Goal: Task Accomplishment & Management: Manage account settings

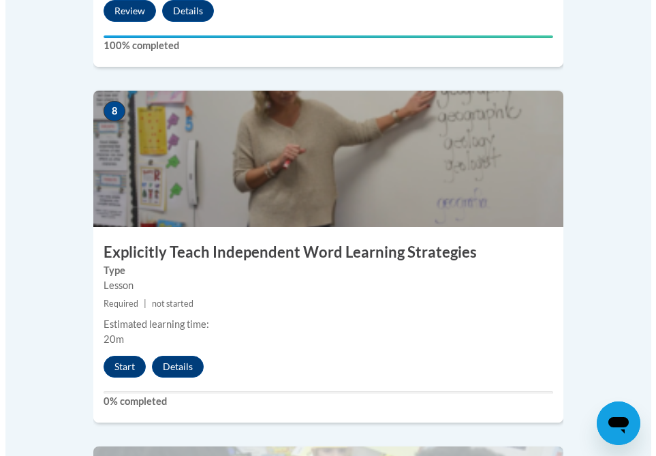
scroll to position [2851, 0]
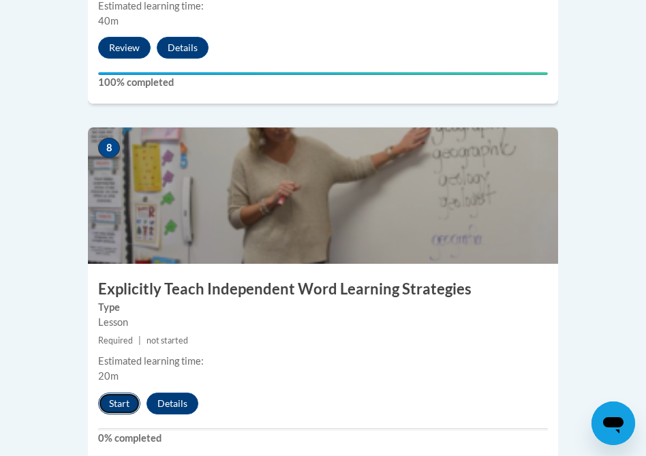
click at [125, 392] on button "Start" at bounding box center [119, 403] width 42 height 22
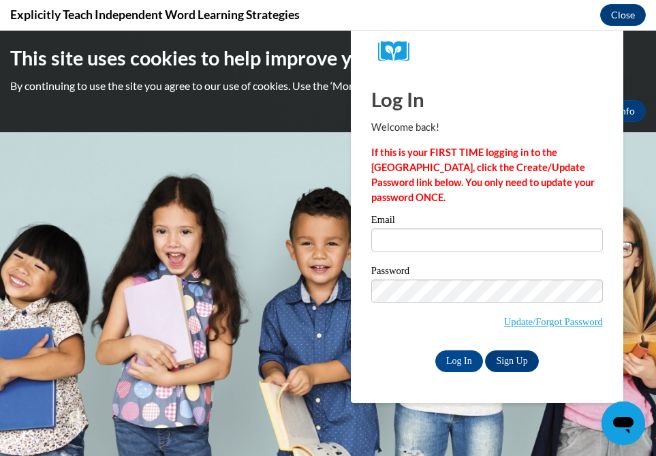
scroll to position [0, 0]
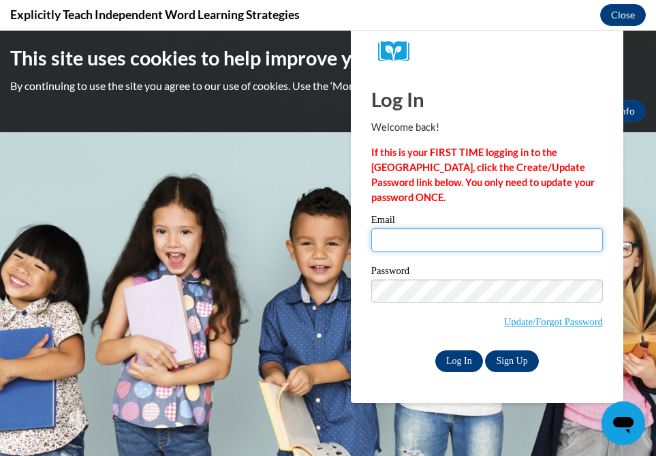
type input "[EMAIL_ADDRESS][DOMAIN_NAME]"
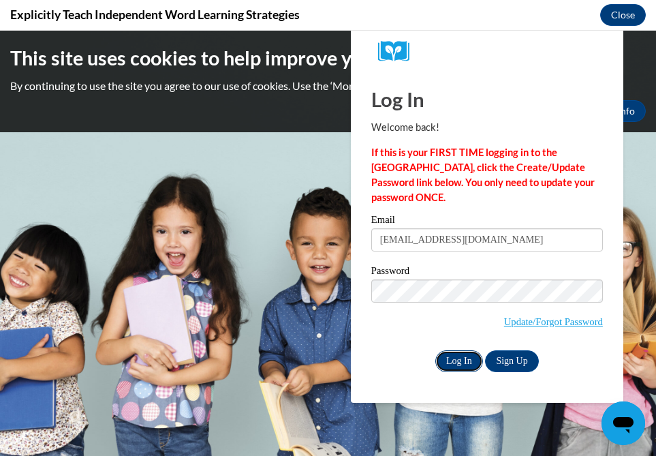
click at [463, 357] on input "Log In" at bounding box center [459, 361] width 48 height 22
